Goal: Task Accomplishment & Management: Manage account settings

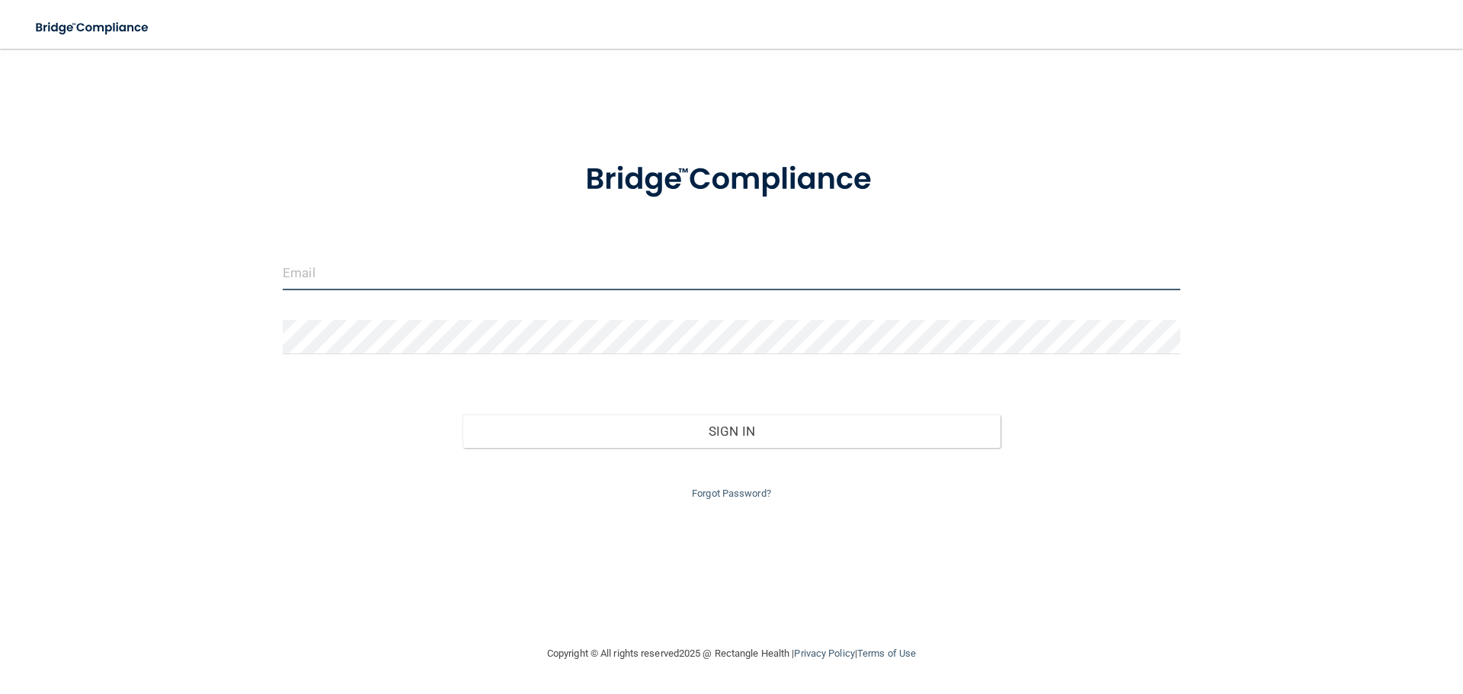
click at [360, 271] on input "email" at bounding box center [732, 273] width 898 height 34
type input "[EMAIL_ADDRESS][DOMAIN_NAME]"
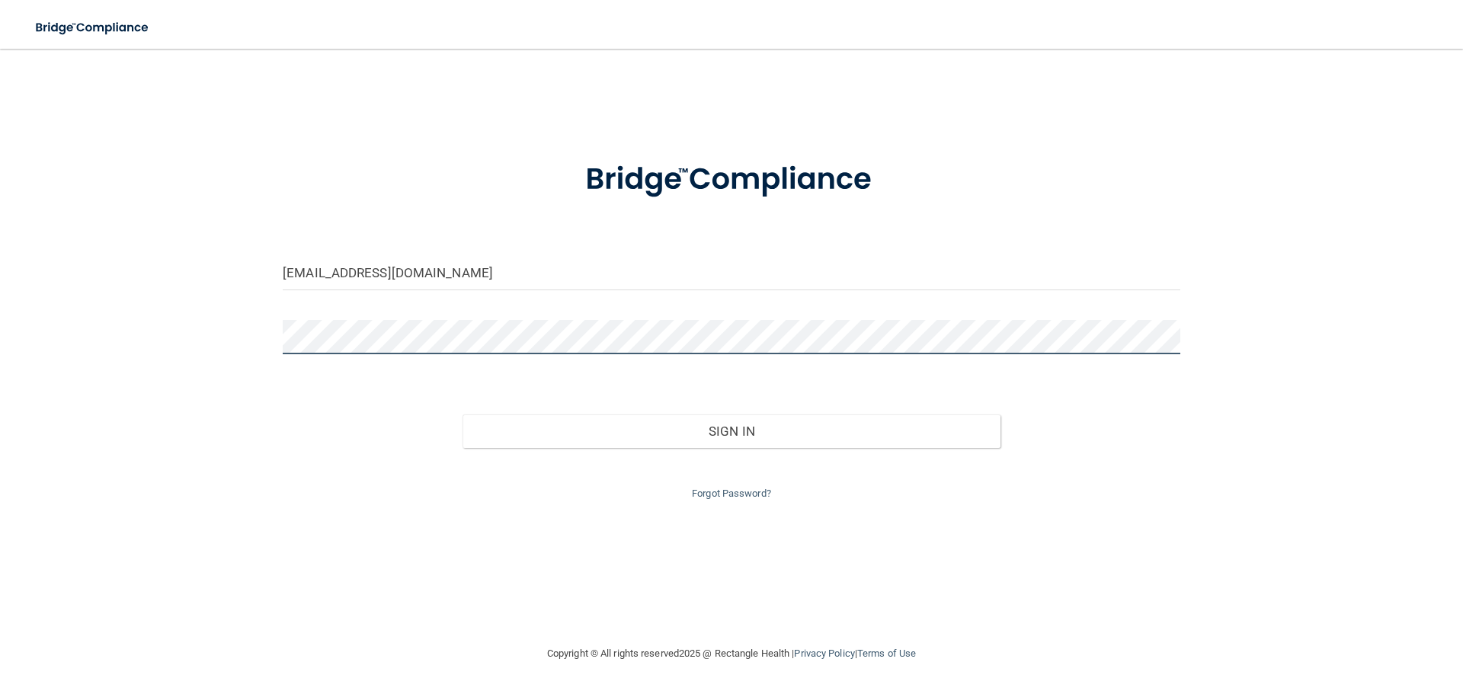
click at [463, 415] on button "Sign In" at bounding box center [732, 432] width 539 height 34
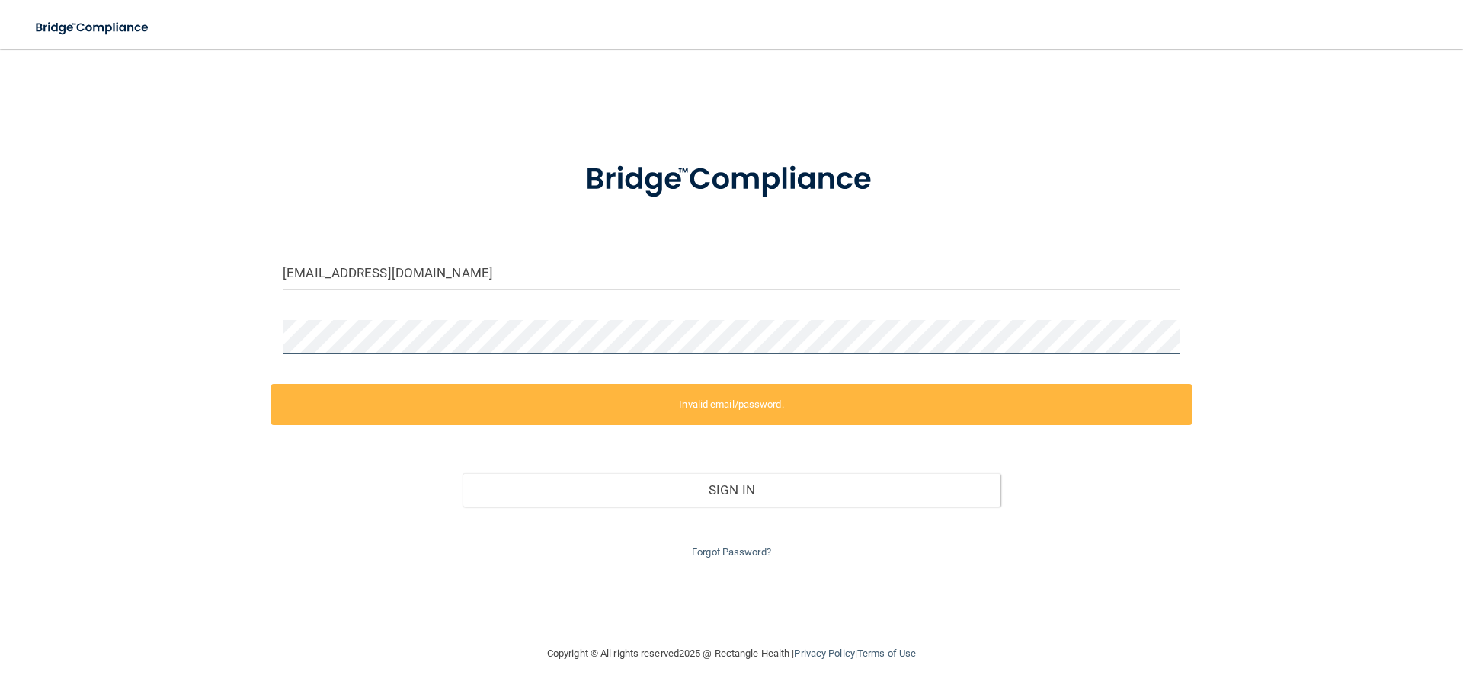
click at [80, 283] on div "[EMAIL_ADDRESS][DOMAIN_NAME] Invalid email/password. You don't have permission …" at bounding box center [731, 346] width 1402 height 565
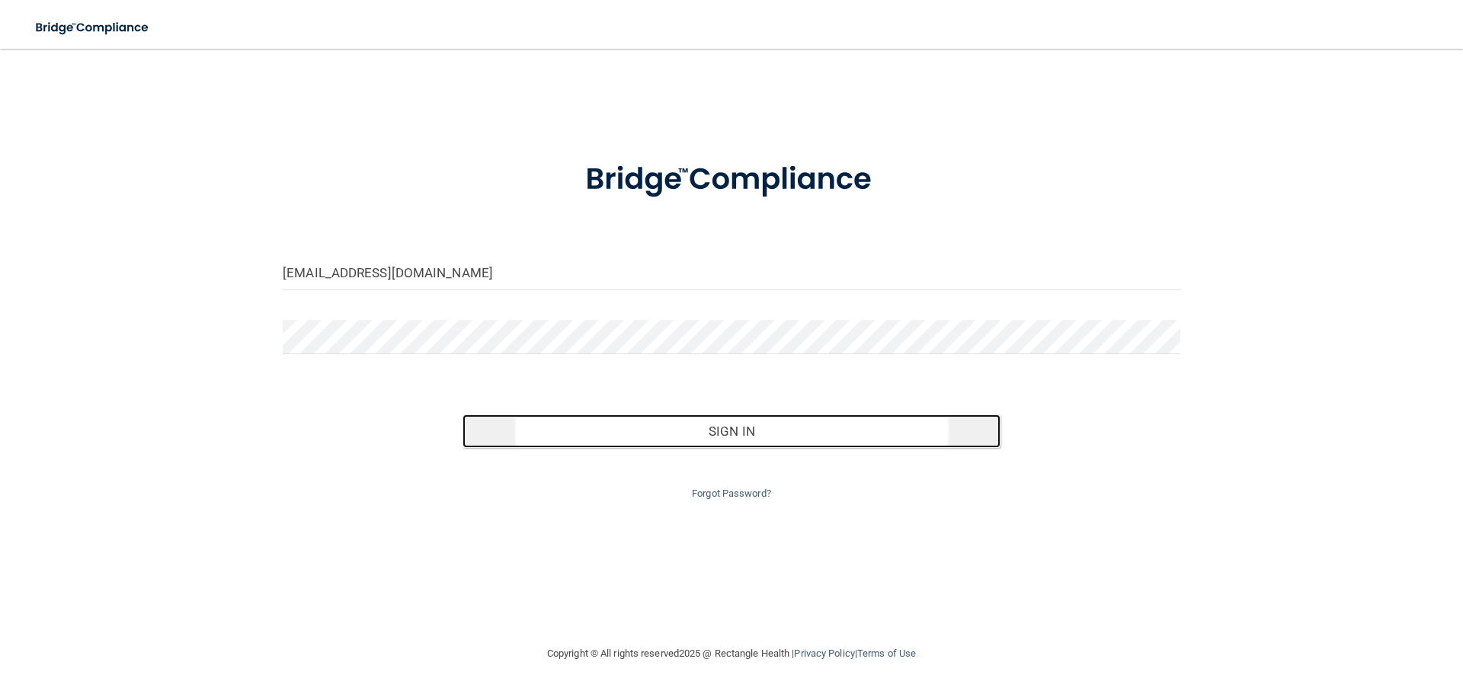
click at [601, 433] on button "Sign In" at bounding box center [732, 432] width 539 height 34
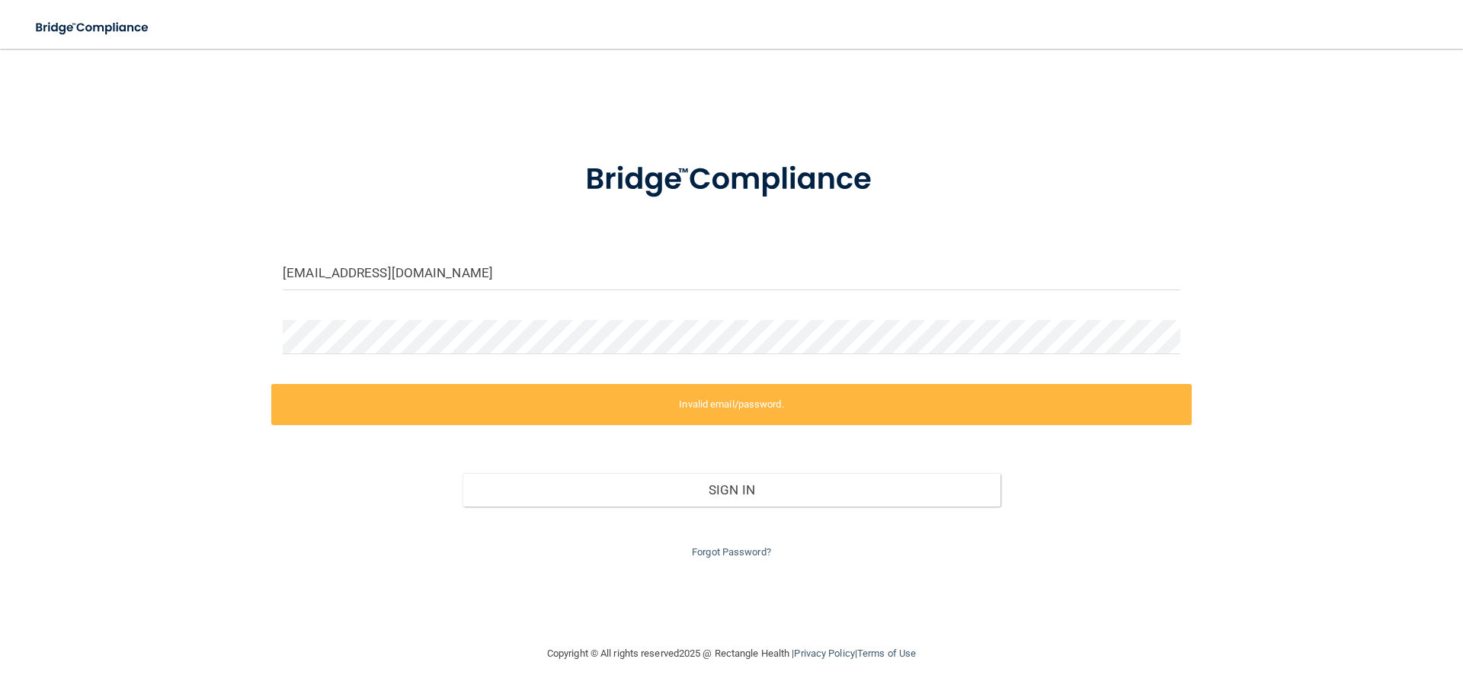
click at [716, 543] on div "Forgot Password?" at bounding box center [731, 534] width 921 height 55
click at [724, 548] on link "Forgot Password?" at bounding box center [731, 551] width 79 height 11
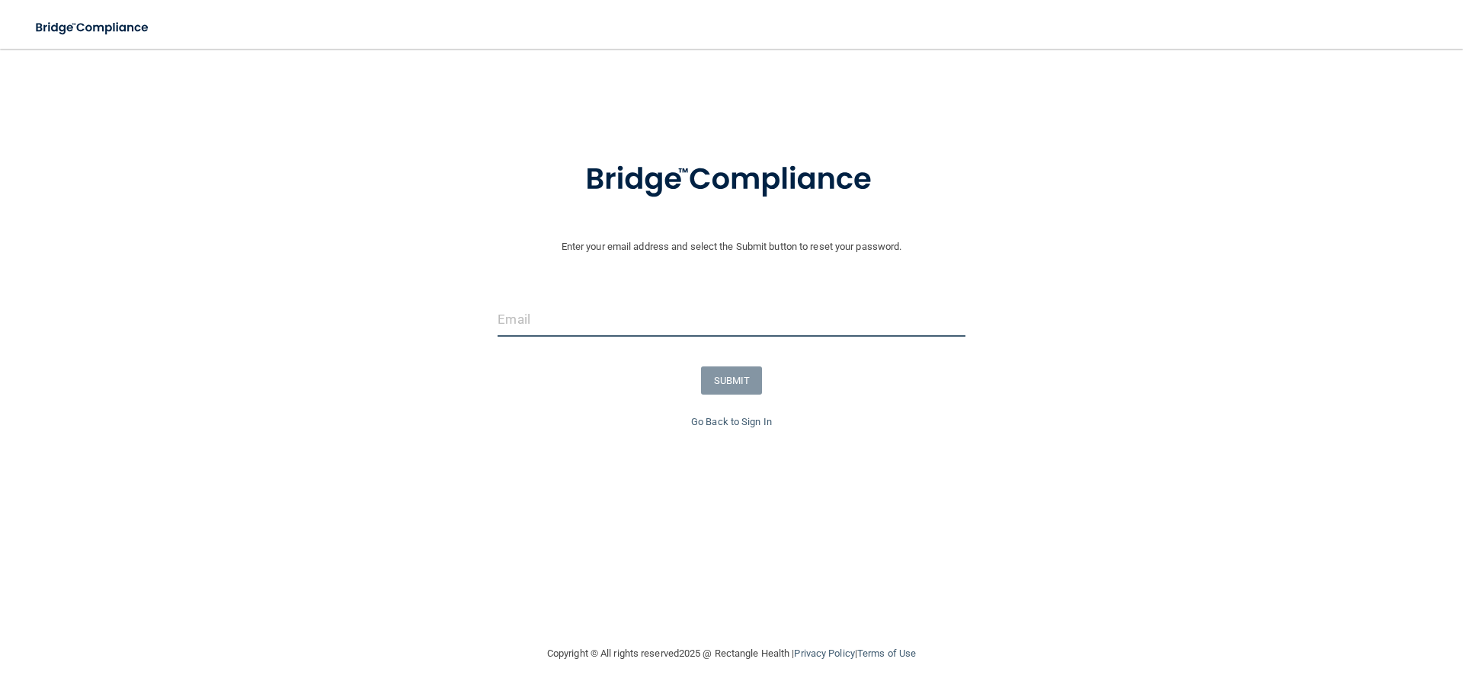
click at [570, 333] on input "email" at bounding box center [731, 320] width 467 height 34
type input "[EMAIL_ADDRESS][DOMAIN_NAME]"
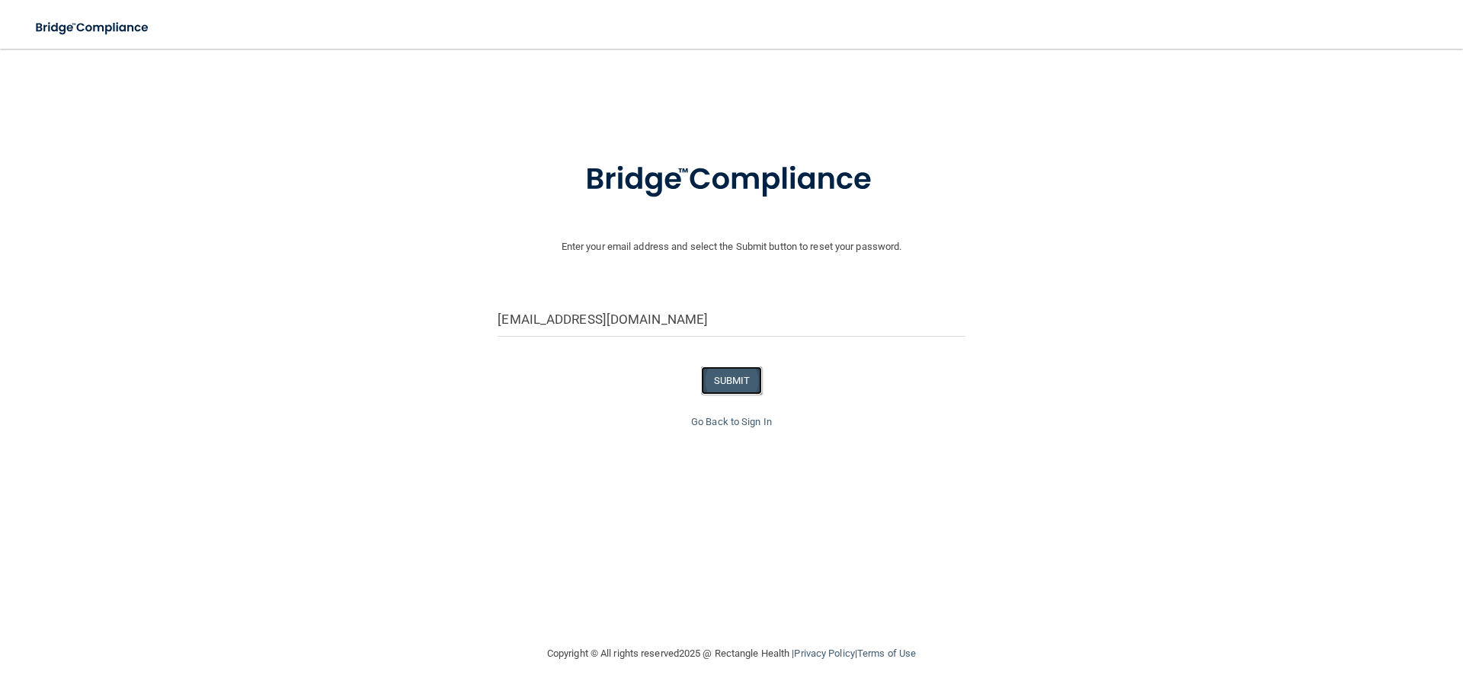
click at [746, 380] on button "SUBMIT" at bounding box center [732, 381] width 62 height 28
